Goal: Task Accomplishment & Management: Manage account settings

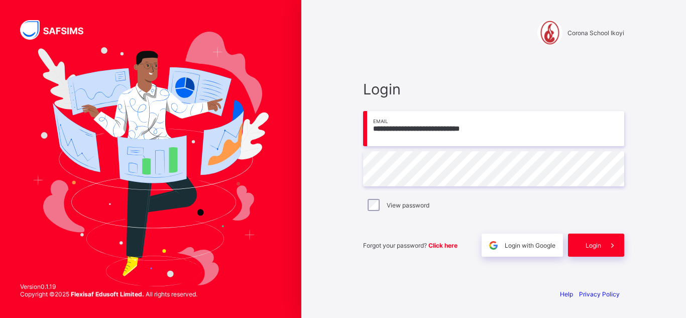
type input "**********"
click at [596, 247] on span "Login" at bounding box center [593, 245] width 16 height 8
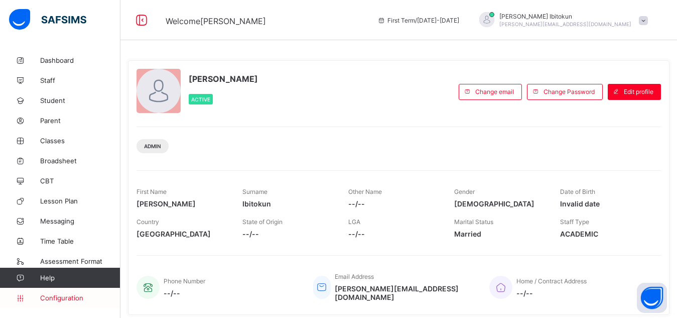
click at [65, 297] on span "Configuration" at bounding box center [80, 298] width 80 height 8
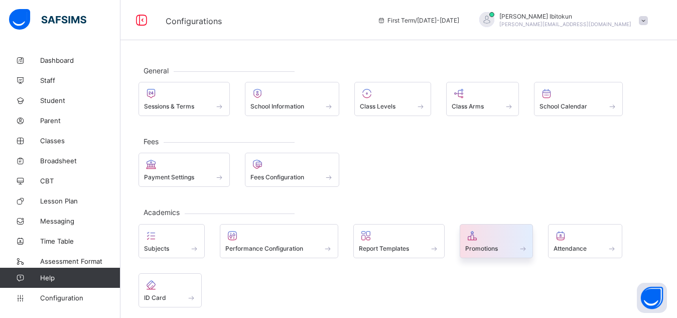
click at [475, 244] on span "Promotions" at bounding box center [481, 248] width 33 height 8
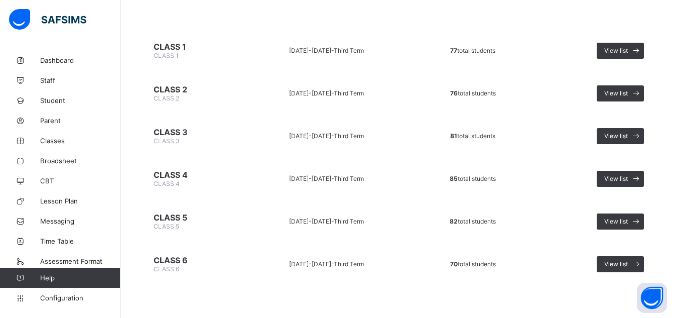
scroll to position [76, 0]
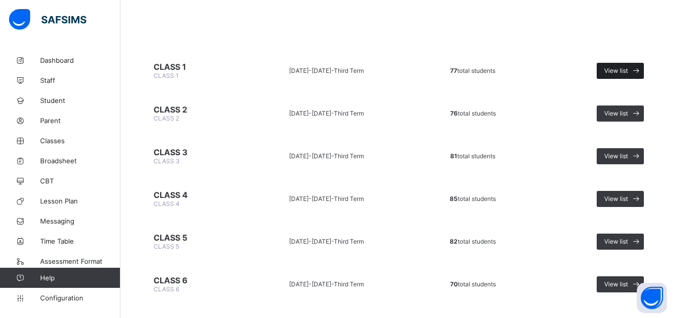
click at [624, 69] on span "View list" at bounding box center [616, 71] width 24 height 8
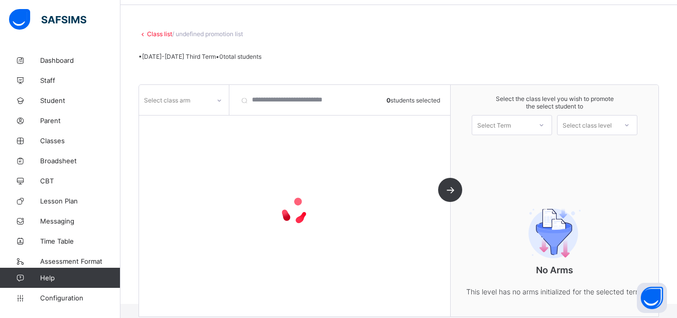
scroll to position [70, 0]
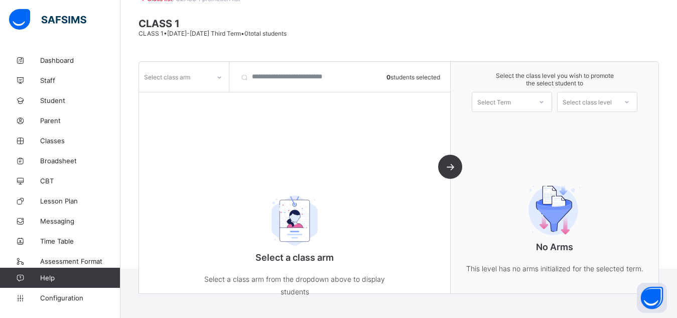
click at [210, 108] on div "Select class arm 0 students selected Select a class arm Select a class arm from…" at bounding box center [295, 177] width 312 height 231
click at [211, 81] on div at bounding box center [219, 77] width 17 height 16
click at [170, 98] on div "BLUE" at bounding box center [184, 99] width 89 height 16
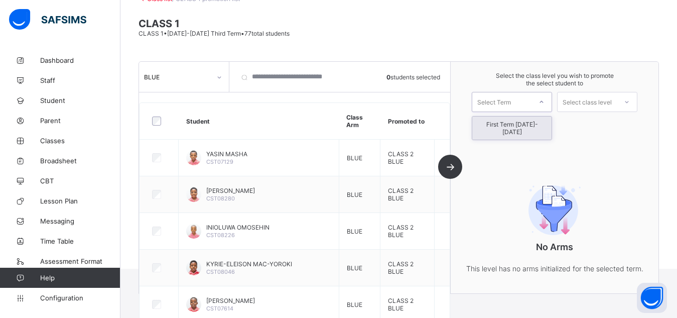
click at [532, 106] on div "Select Term" at bounding box center [501, 102] width 59 height 14
click at [525, 131] on div "First Term 2025-2026" at bounding box center [511, 127] width 79 height 23
click at [609, 102] on div "Select class level" at bounding box center [587, 102] width 49 height 20
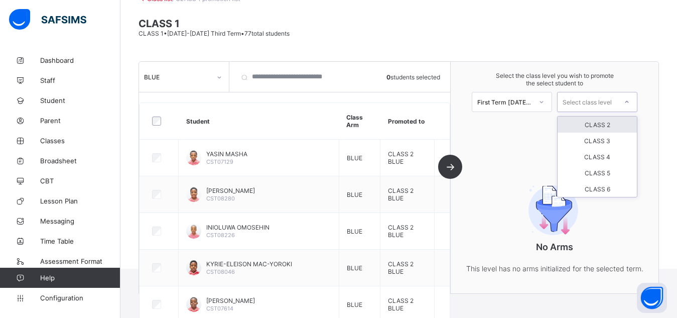
click at [608, 125] on div "CLASS 2" at bounding box center [597, 124] width 79 height 16
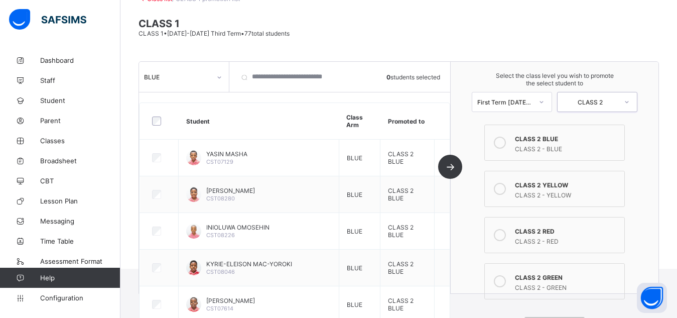
click at [506, 145] on icon at bounding box center [500, 143] width 12 height 12
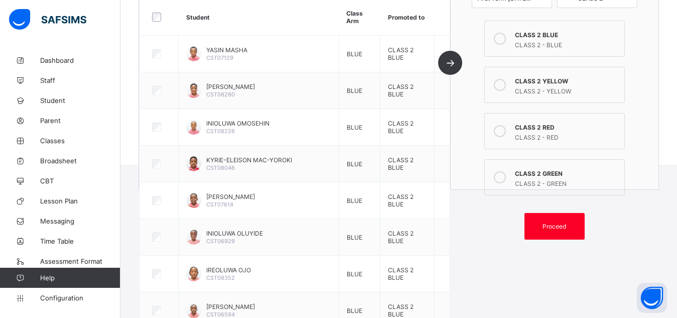
scroll to position [173, 0]
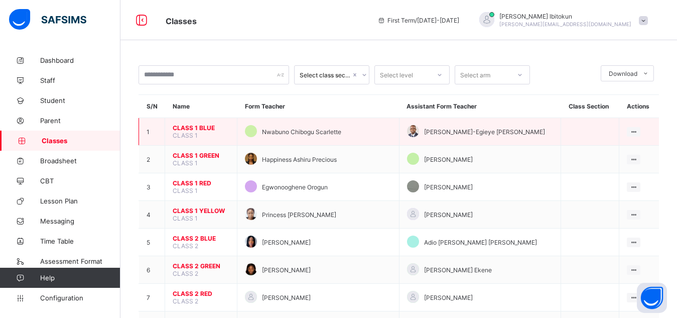
click at [183, 128] on span "CLASS 1 BLUE" at bounding box center [201, 128] width 57 height 8
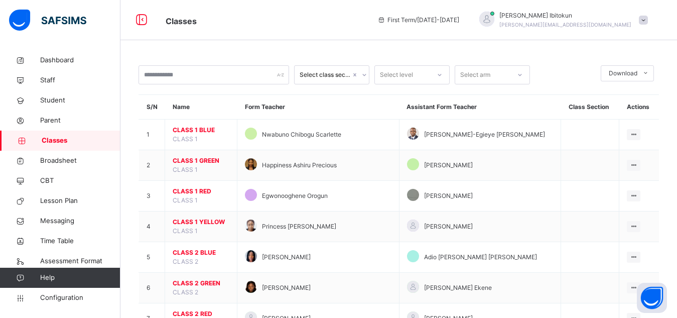
click at [194, 251] on span "CLASS 2 BLUE" at bounding box center [201, 252] width 57 height 9
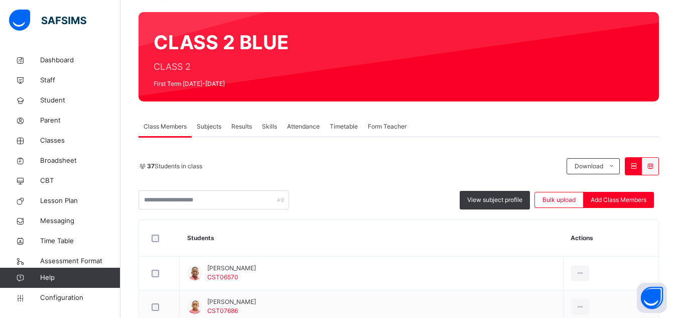
scroll to position [60, 0]
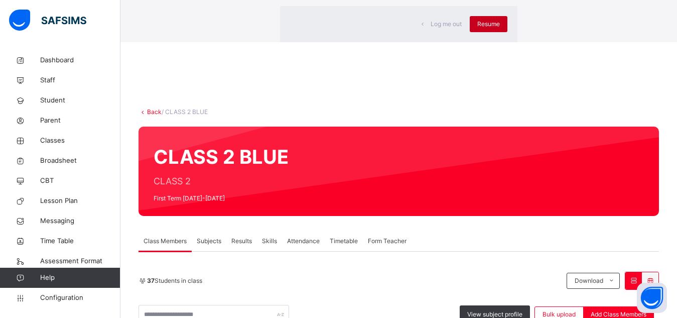
click at [477, 29] on span "Resume" at bounding box center [488, 24] width 23 height 9
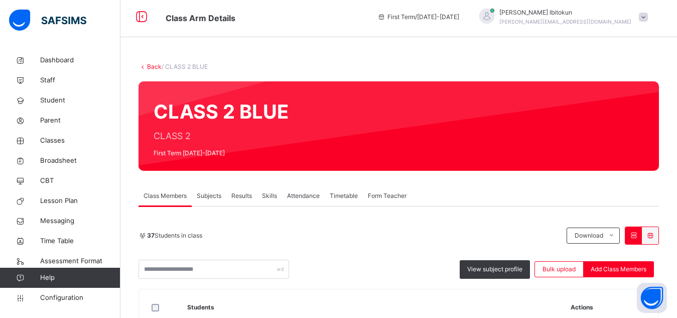
scroll to position [0, 0]
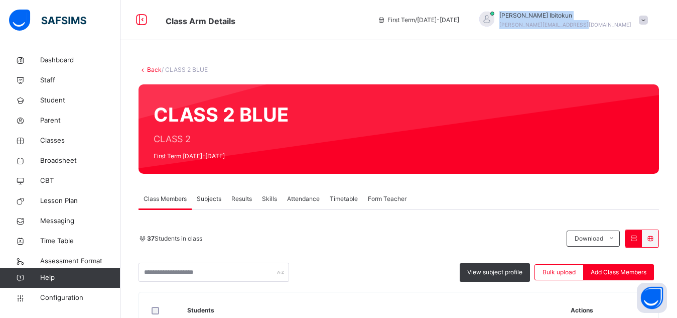
drag, startPoint x: 570, startPoint y: 6, endPoint x: 637, endPoint y: 22, distance: 68.8
click at [637, 22] on div "First Term / 2025-2026 Olufemi Ibitokun olufemi.ibitokun@flexisaf.com" at bounding box center [524, 20] width 305 height 40
copy div "Olufemi Ibitokun olufemi.ibitokun@flexisaf.co"
